Goal: Task Accomplishment & Management: Complete application form

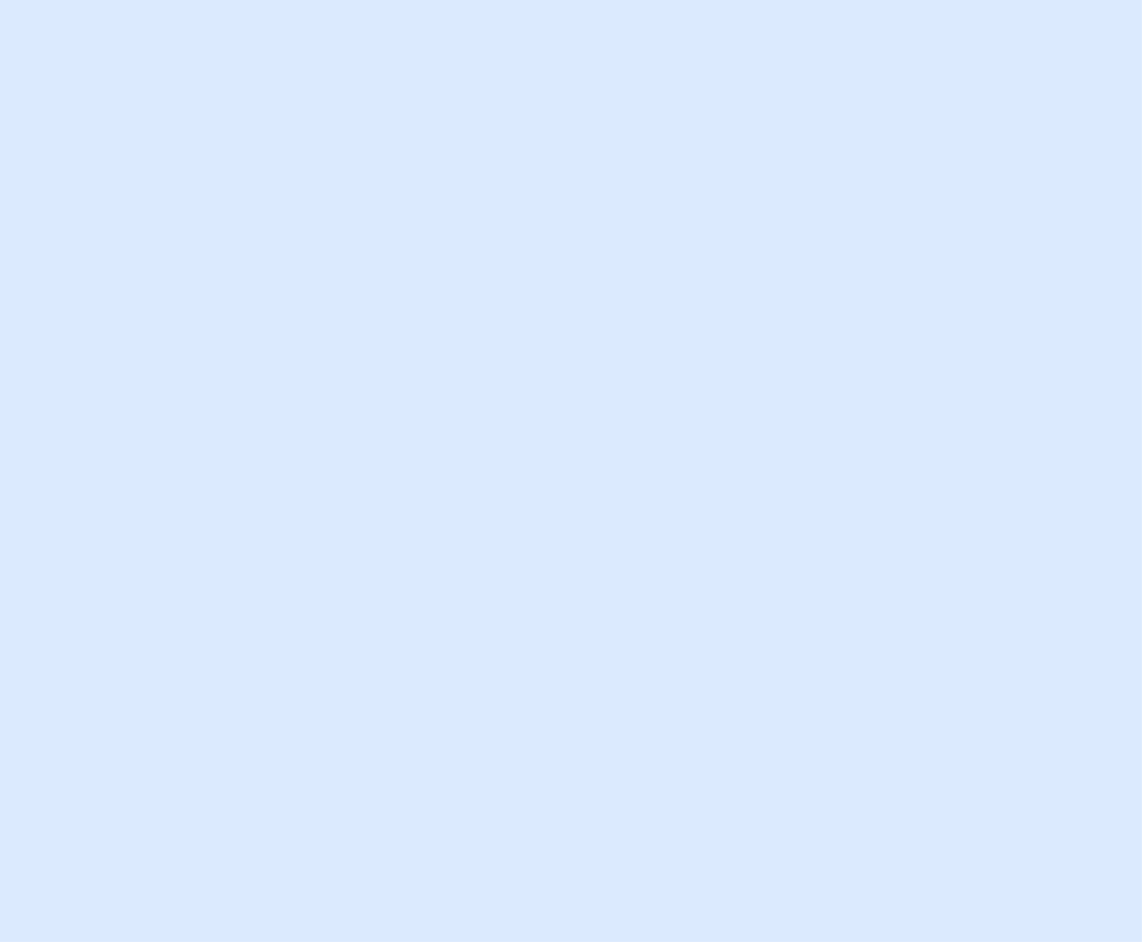
type input "[EMAIL_ADDRESS][PERSON_NAME][DOMAIN_NAME]"
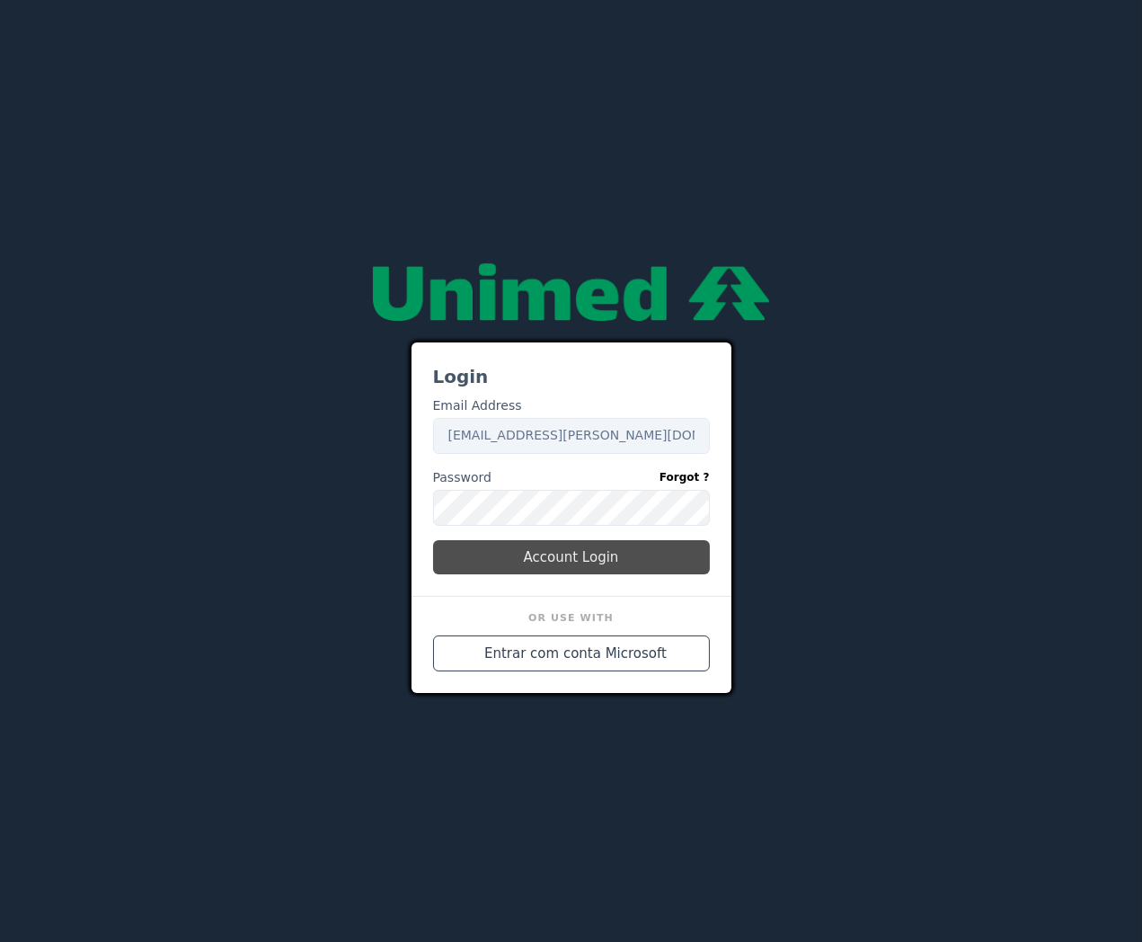
click at [575, 546] on button "Account Login" at bounding box center [571, 557] width 277 height 34
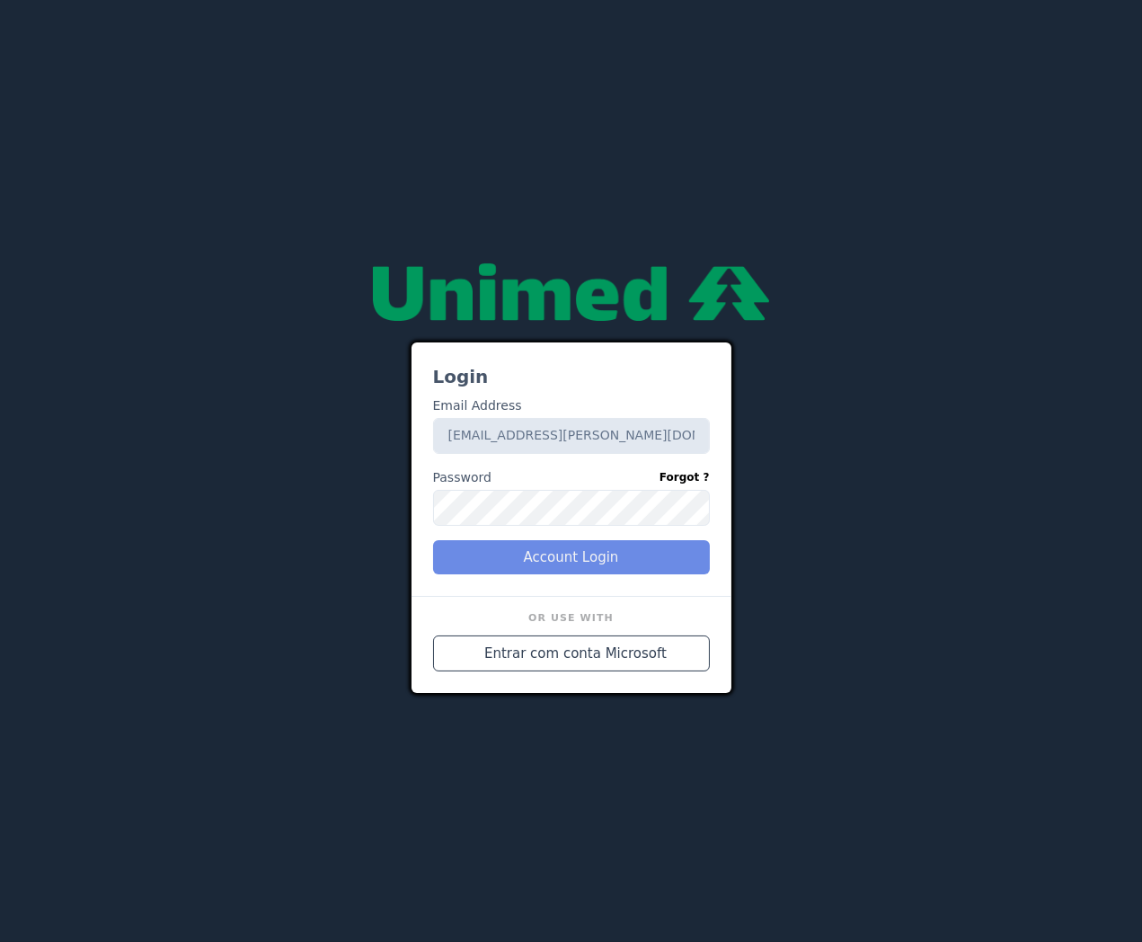
click at [198, 536] on div "Login Email Address Email [EMAIL_ADDRESS][PERSON_NAME][DOMAIN_NAME] Password Fo…" at bounding box center [571, 471] width 1024 height 445
click at [567, 554] on div "Account Login" at bounding box center [571, 557] width 291 height 34
click at [409, 607] on div "Login Email Address Email [EMAIL_ADDRESS][PERSON_NAME][DOMAIN_NAME] Password Fo…" at bounding box center [571, 471] width 341 height 445
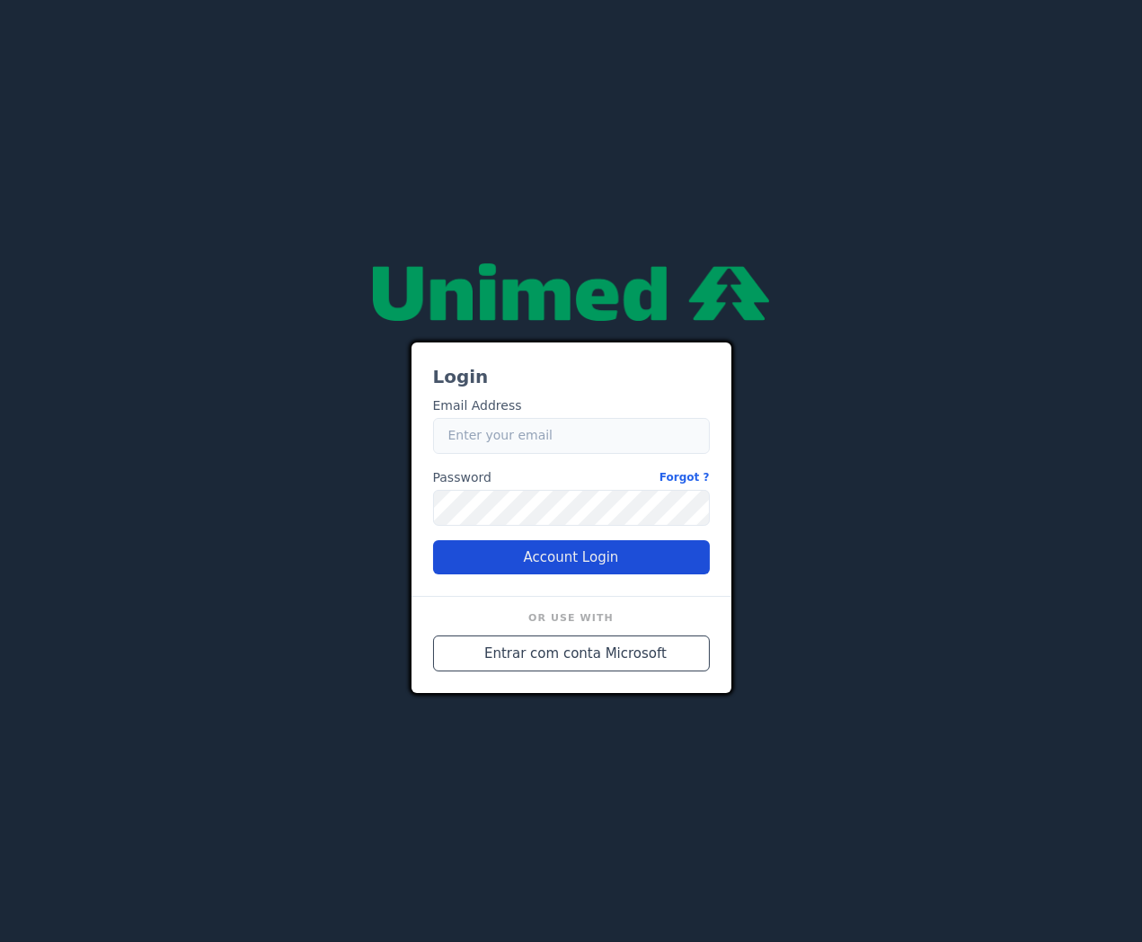
type input "caio.castro.fluna@unimedbh.com.br"
click at [561, 563] on button "Account Login" at bounding box center [571, 557] width 277 height 34
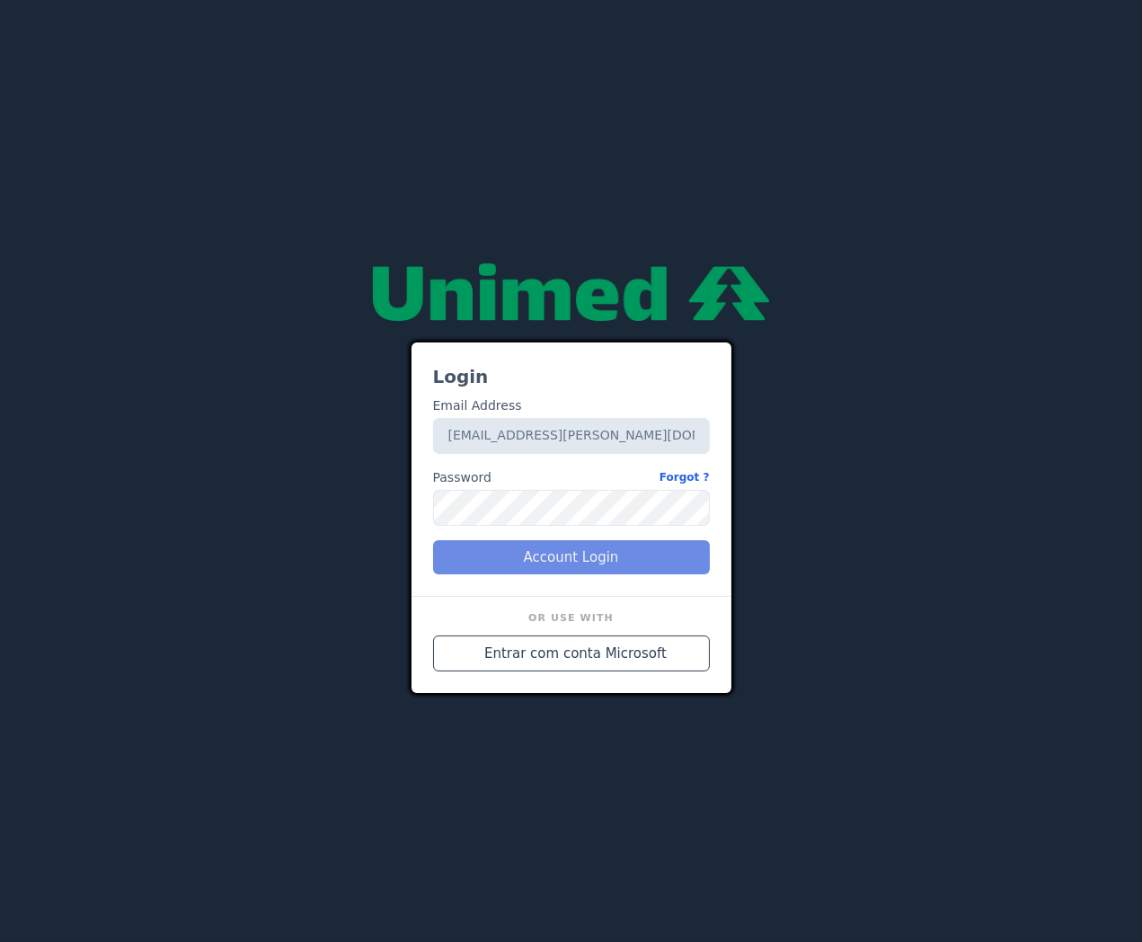
click at [307, 552] on div "Login Email Address Email caio.castro.fluna@unimedbh.com.br Password Forgot ? P…" at bounding box center [571, 471] width 1024 height 445
